Goal: Task Accomplishment & Management: Complete application form

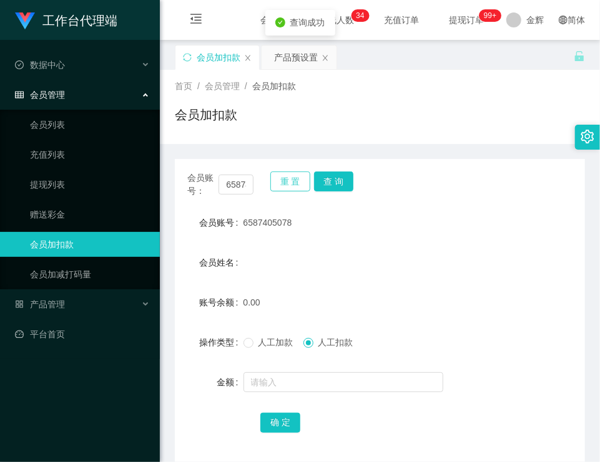
click at [298, 178] on button "重 置" at bounding box center [290, 182] width 40 height 20
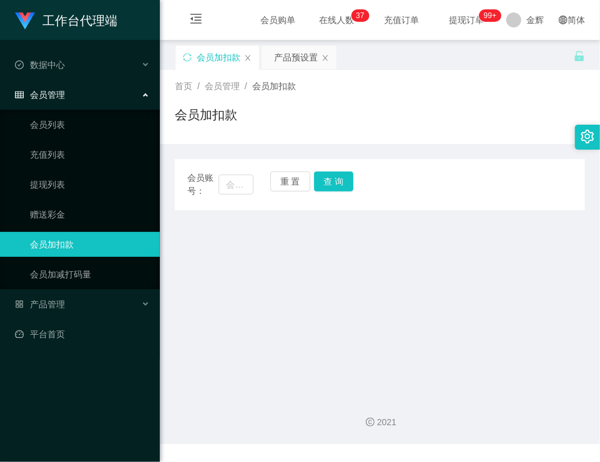
click at [377, 97] on div "首页 / 会员管理 / 会员加扣款 / 会员加扣款" at bounding box center [380, 107] width 410 height 54
click at [232, 183] on input "text" at bounding box center [235, 185] width 35 height 20
type input "G"
type input "gupper"
drag, startPoint x: 251, startPoint y: 183, endPoint x: -37, endPoint y: 111, distance: 296.4
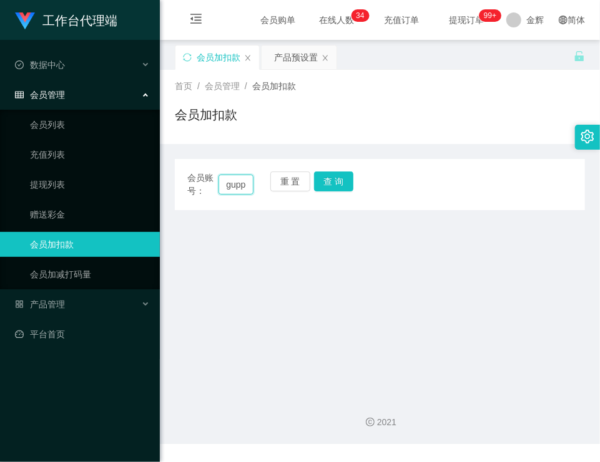
click at [0, 111] on html "工作台代理端 数据中心 会员管理 会员列表 充值列表 提现列表 赠送彩金 会员加扣款 会员加减打码量 产品管理 开奖记录 注单管理 产品列表 即时注单 产品预…" at bounding box center [300, 231] width 600 height 462
paste input "gupper"
type input "guppergupper"
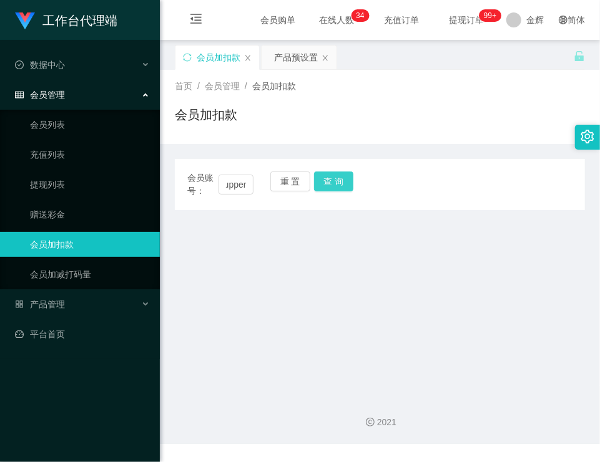
click at [351, 185] on button "查 询" at bounding box center [334, 182] width 40 height 20
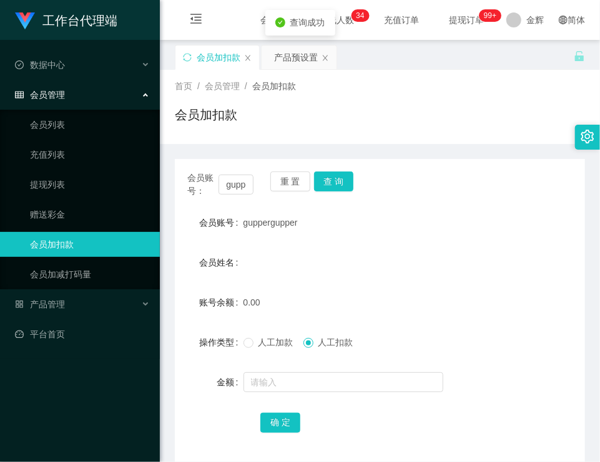
click at [268, 345] on span "人工加款" at bounding box center [275, 343] width 45 height 10
click at [273, 394] on div at bounding box center [362, 382] width 239 height 25
click at [278, 385] on input "text" at bounding box center [343, 382] width 200 height 20
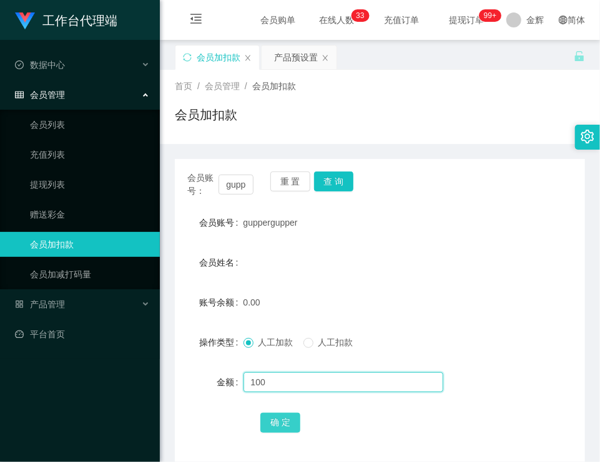
type input "100"
click at [283, 420] on button "确 定" at bounding box center [280, 423] width 40 height 20
drag, startPoint x: 242, startPoint y: 222, endPoint x: 298, endPoint y: 222, distance: 56.1
click at [298, 222] on div "guppergupper" at bounding box center [362, 222] width 239 height 25
copy span "guppergupper"
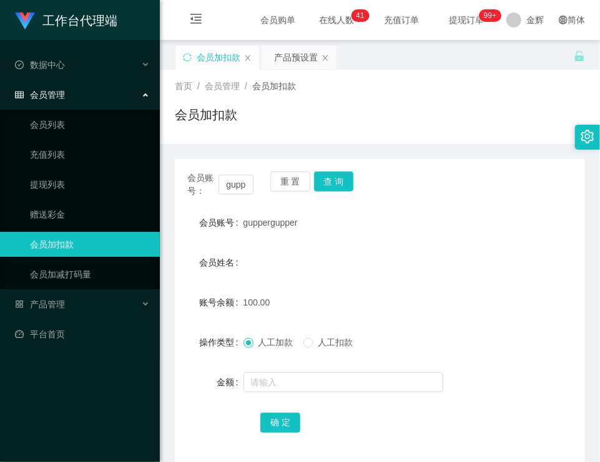
click at [282, 221] on span "guppergupper" at bounding box center [270, 223] width 54 height 10
click at [281, 66] on div "产品预设置" at bounding box center [296, 58] width 44 height 24
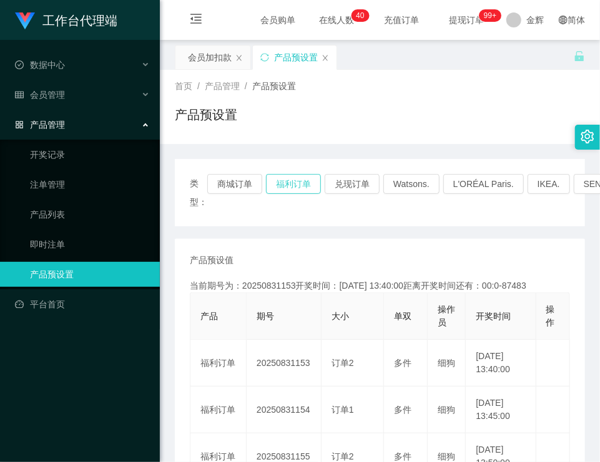
click at [307, 178] on button "福利订单" at bounding box center [293, 184] width 55 height 20
click at [313, 114] on div "产品预设置" at bounding box center [380, 119] width 410 height 29
click at [291, 182] on button "福利订单" at bounding box center [293, 184] width 55 height 20
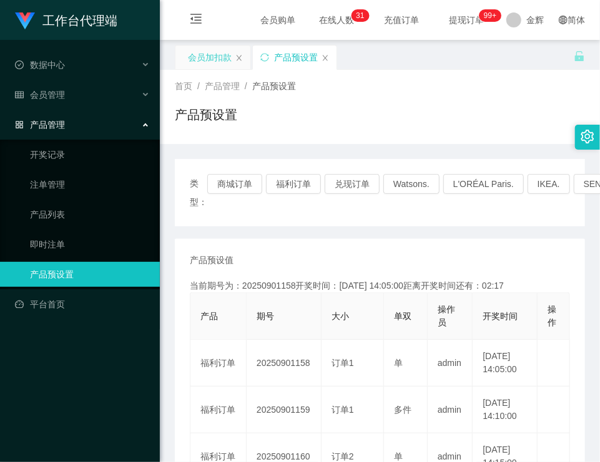
click at [222, 60] on div "会员加扣款" at bounding box center [210, 58] width 44 height 24
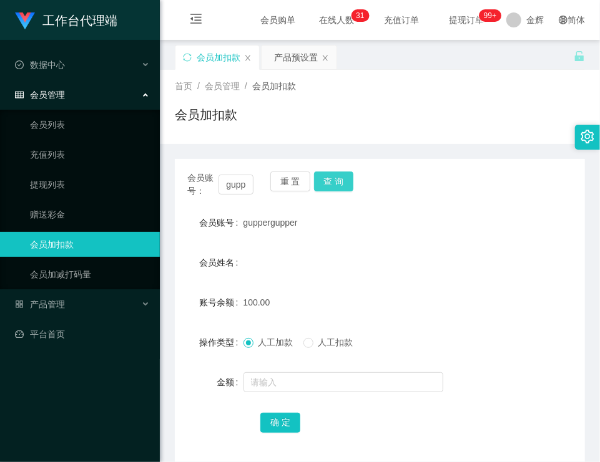
click at [322, 185] on button "查 询" at bounding box center [334, 182] width 40 height 20
click at [336, 178] on button "查 询" at bounding box center [334, 182] width 40 height 20
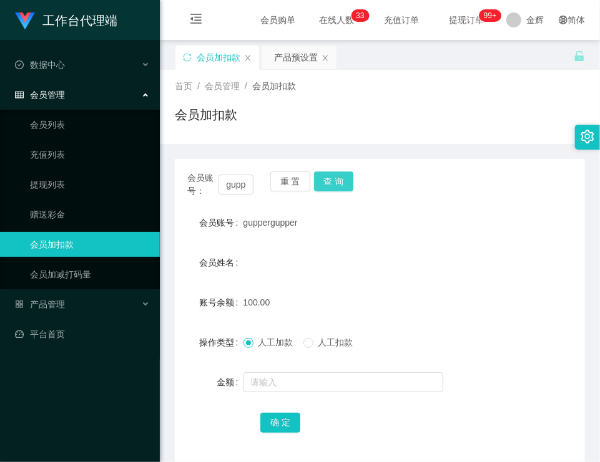
click at [327, 183] on button "查 询" at bounding box center [334, 182] width 40 height 20
click at [333, 177] on button "查 询" at bounding box center [334, 182] width 40 height 20
click at [282, 60] on div "产品预设置" at bounding box center [296, 58] width 44 height 24
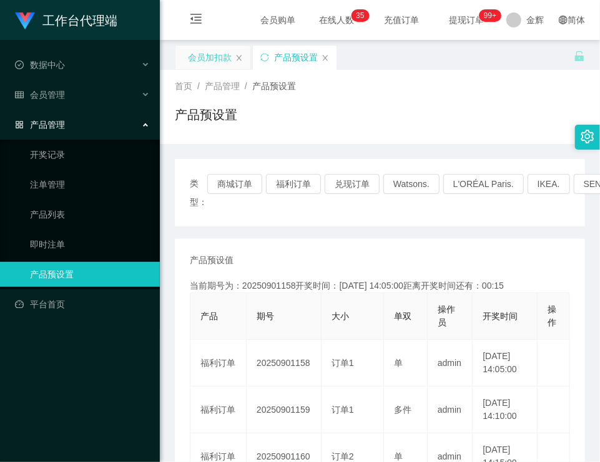
click at [213, 56] on div "会员加扣款" at bounding box center [210, 58] width 44 height 24
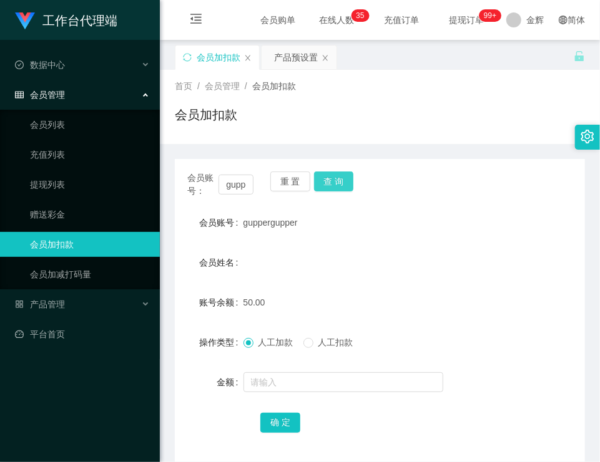
click at [318, 178] on button "查 询" at bounding box center [334, 182] width 40 height 20
click at [271, 57] on div "产品预设置" at bounding box center [298, 58] width 75 height 24
click at [303, 58] on div "产品预设置" at bounding box center [296, 58] width 44 height 24
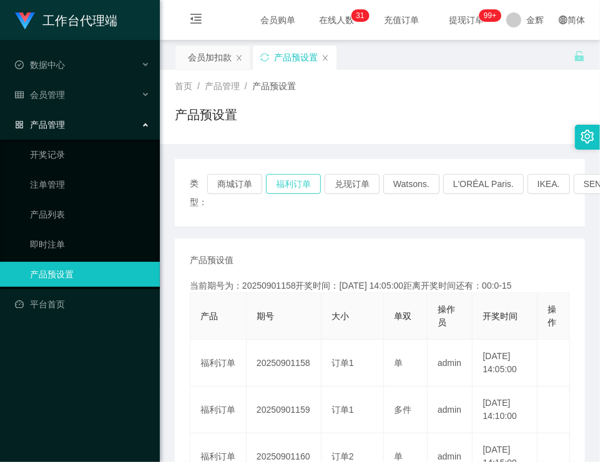
click at [279, 178] on button "福利订单" at bounding box center [293, 184] width 55 height 20
click at [226, 67] on div "会员加扣款" at bounding box center [210, 58] width 44 height 24
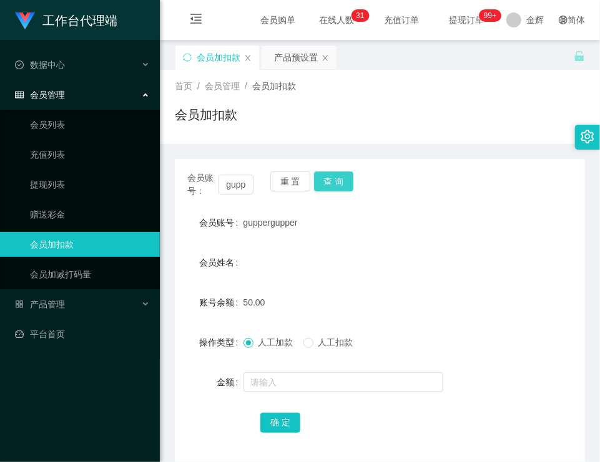
click at [328, 180] on button "查 询" at bounding box center [334, 182] width 40 height 20
click at [323, 182] on button "查 询" at bounding box center [334, 182] width 40 height 20
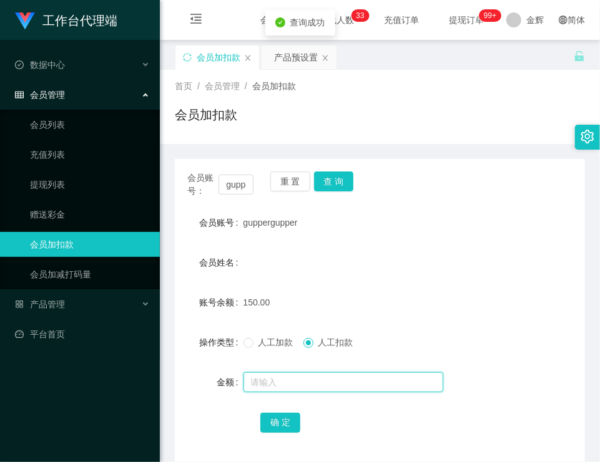
click at [309, 377] on input "text" at bounding box center [343, 382] width 200 height 20
type input "150"
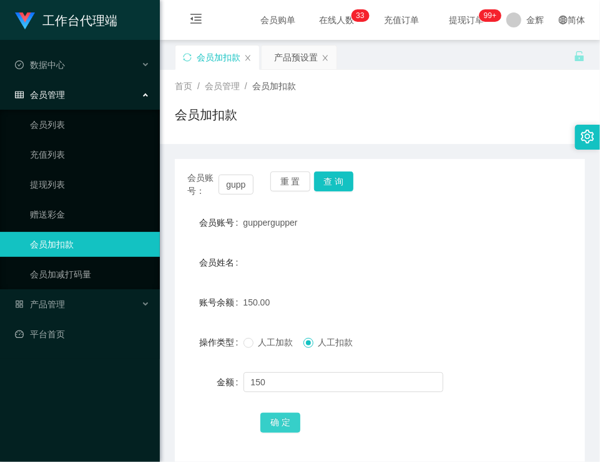
drag, startPoint x: 288, startPoint y: 424, endPoint x: 232, endPoint y: 374, distance: 74.7
click at [288, 424] on button "确 定" at bounding box center [280, 423] width 40 height 20
click at [327, 180] on button "查 询" at bounding box center [334, 182] width 40 height 20
click at [331, 173] on button "查 询" at bounding box center [334, 182] width 40 height 20
click at [347, 176] on button "查 询" at bounding box center [334, 182] width 40 height 20
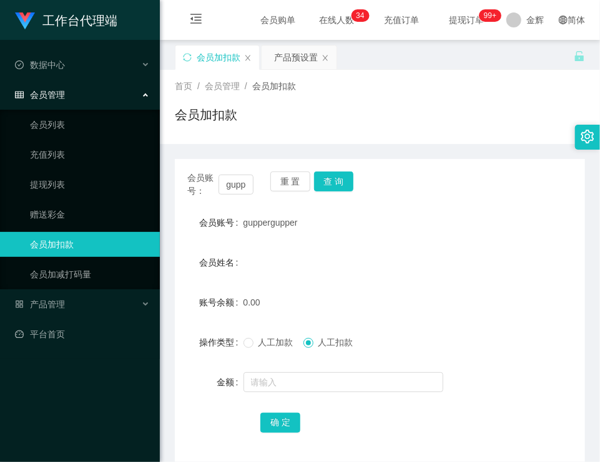
click at [420, 115] on div "会员加扣款" at bounding box center [380, 119] width 410 height 29
click at [381, 130] on div "会员加扣款" at bounding box center [380, 119] width 410 height 29
click at [329, 176] on button "查 询" at bounding box center [334, 182] width 40 height 20
click at [493, 89] on div "首页 / 会员管理 / 会员加扣款 /" at bounding box center [380, 86] width 410 height 13
click at [335, 183] on button "查 询" at bounding box center [334, 182] width 40 height 20
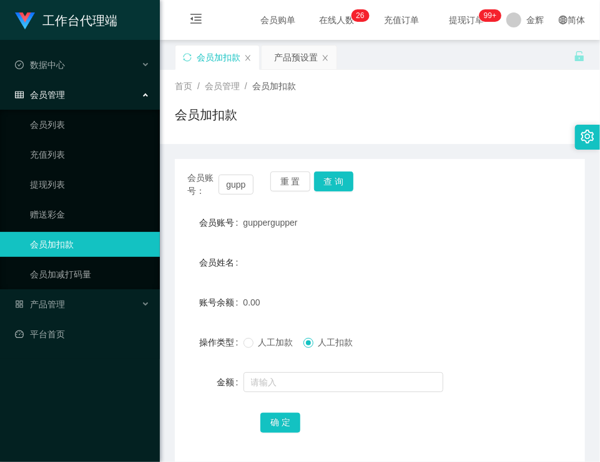
click at [351, 100] on div "首页 / 会员管理 / 会员加扣款 / 会员加扣款" at bounding box center [380, 107] width 410 height 54
click at [518, 118] on div "会员加扣款" at bounding box center [380, 119] width 410 height 29
click at [342, 121] on div "会员加扣款" at bounding box center [380, 119] width 410 height 29
click at [360, 108] on div "会员加扣款" at bounding box center [380, 119] width 410 height 29
